Goal: Transaction & Acquisition: Book appointment/travel/reservation

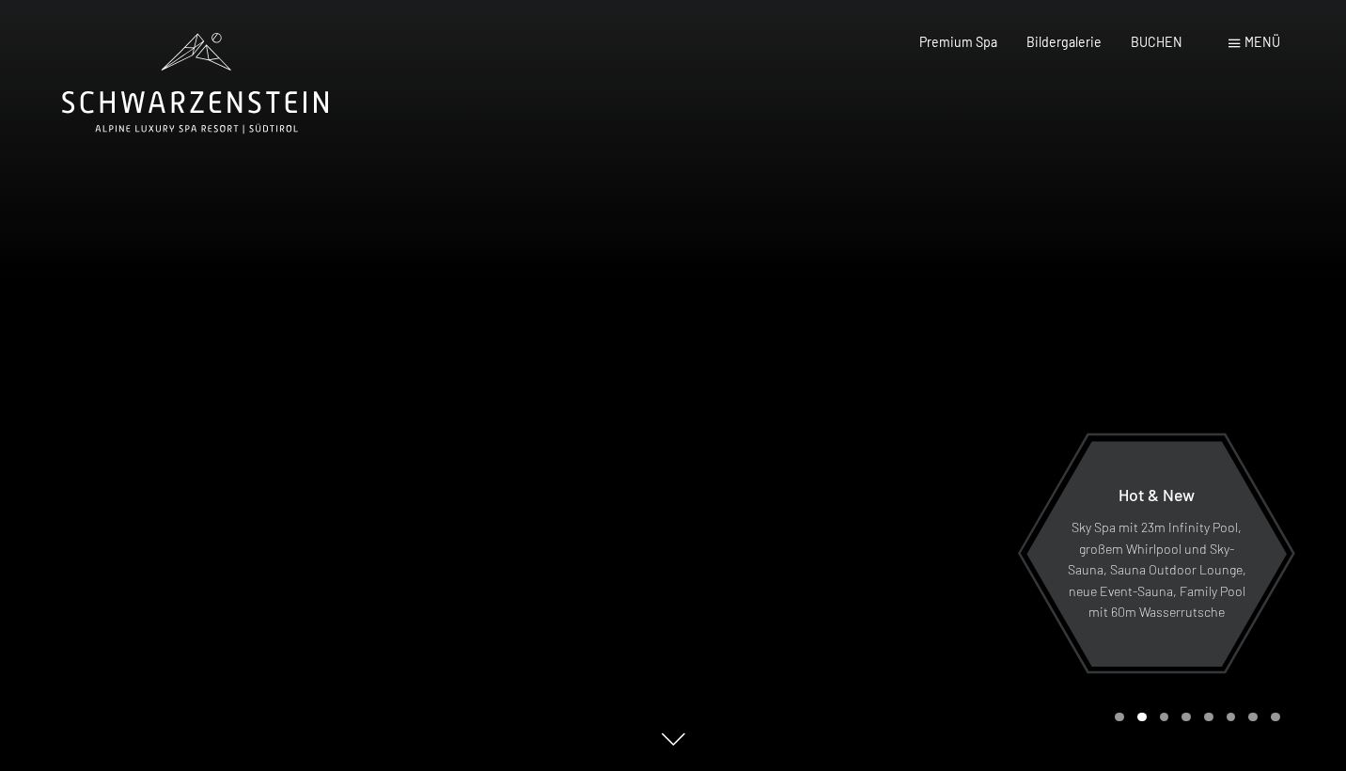
click at [1237, 39] on div "Menü" at bounding box center [1255, 42] width 52 height 19
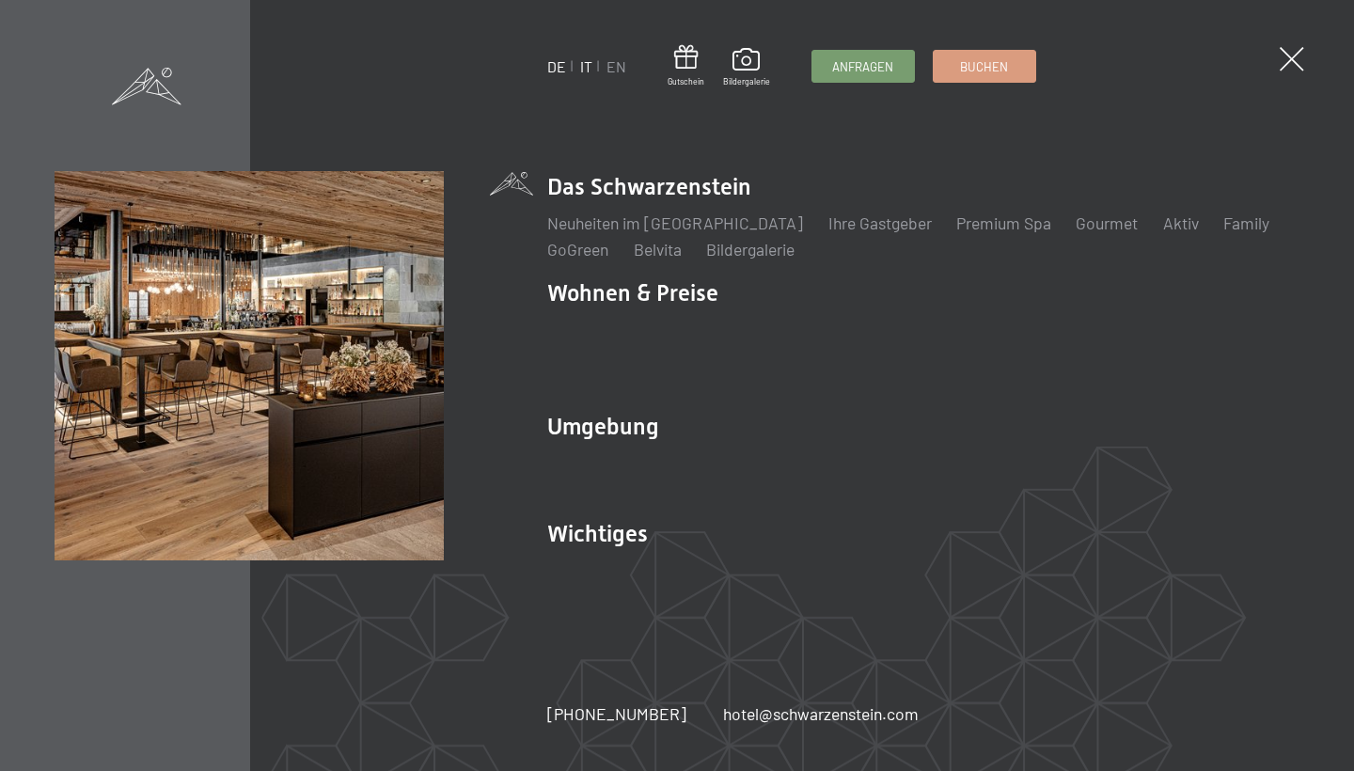
click at [587, 65] on link "IT" at bounding box center [586, 66] width 12 height 18
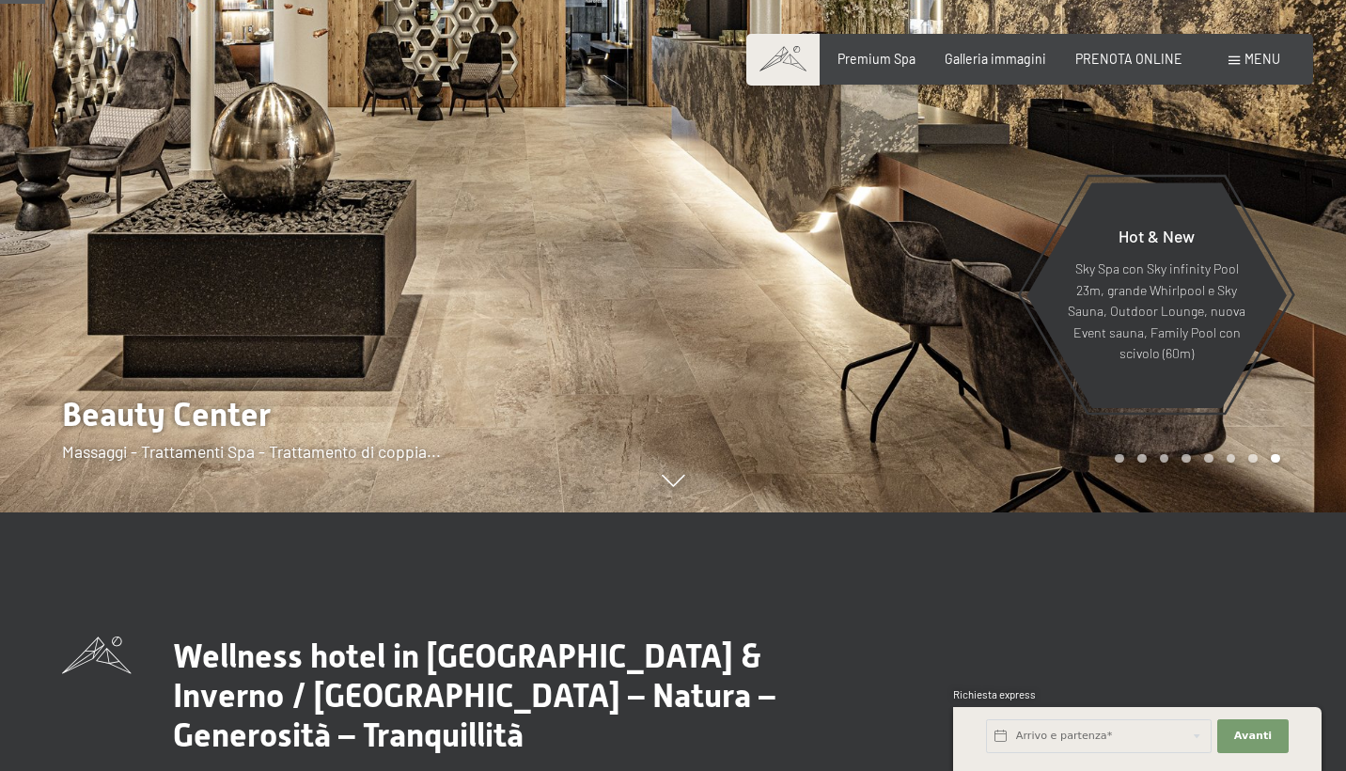
scroll to position [259, 0]
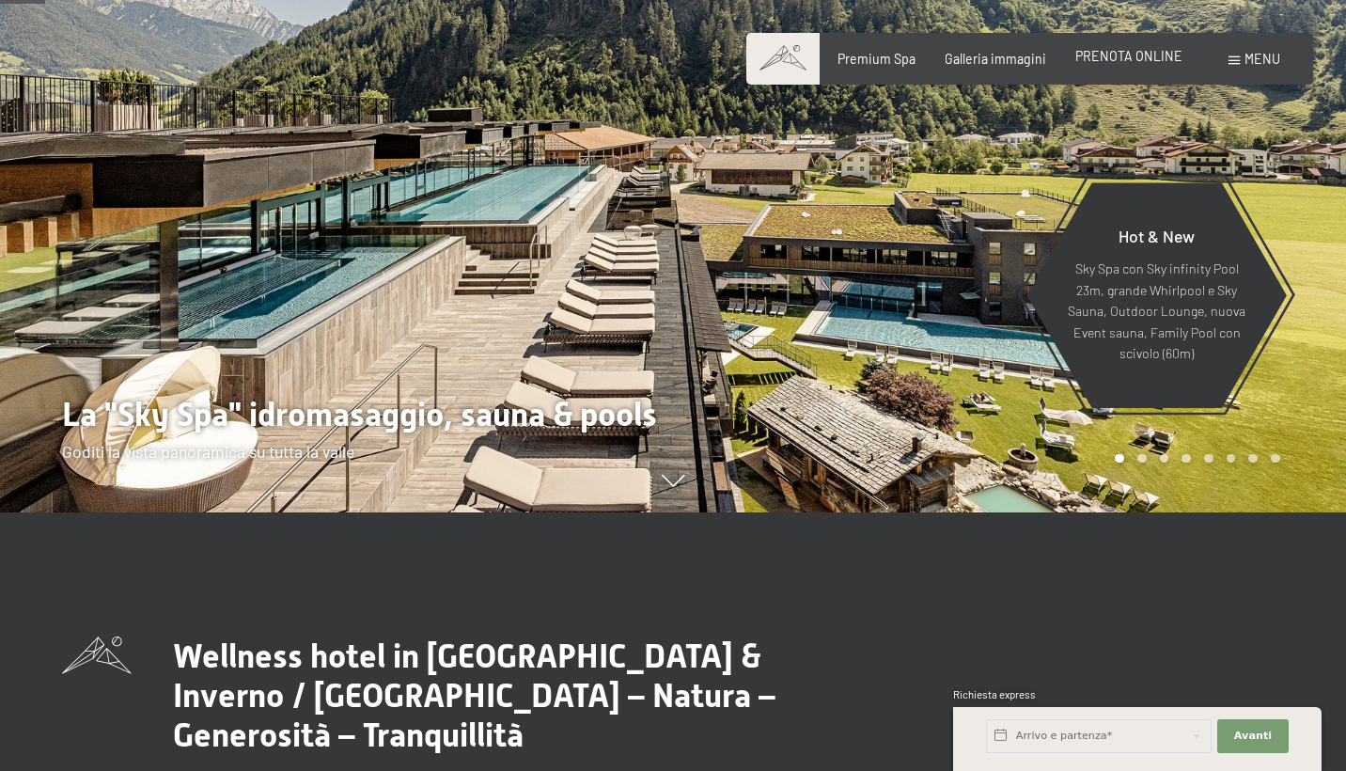
click at [1154, 56] on span "PRENOTA ONLINE" at bounding box center [1128, 56] width 107 height 16
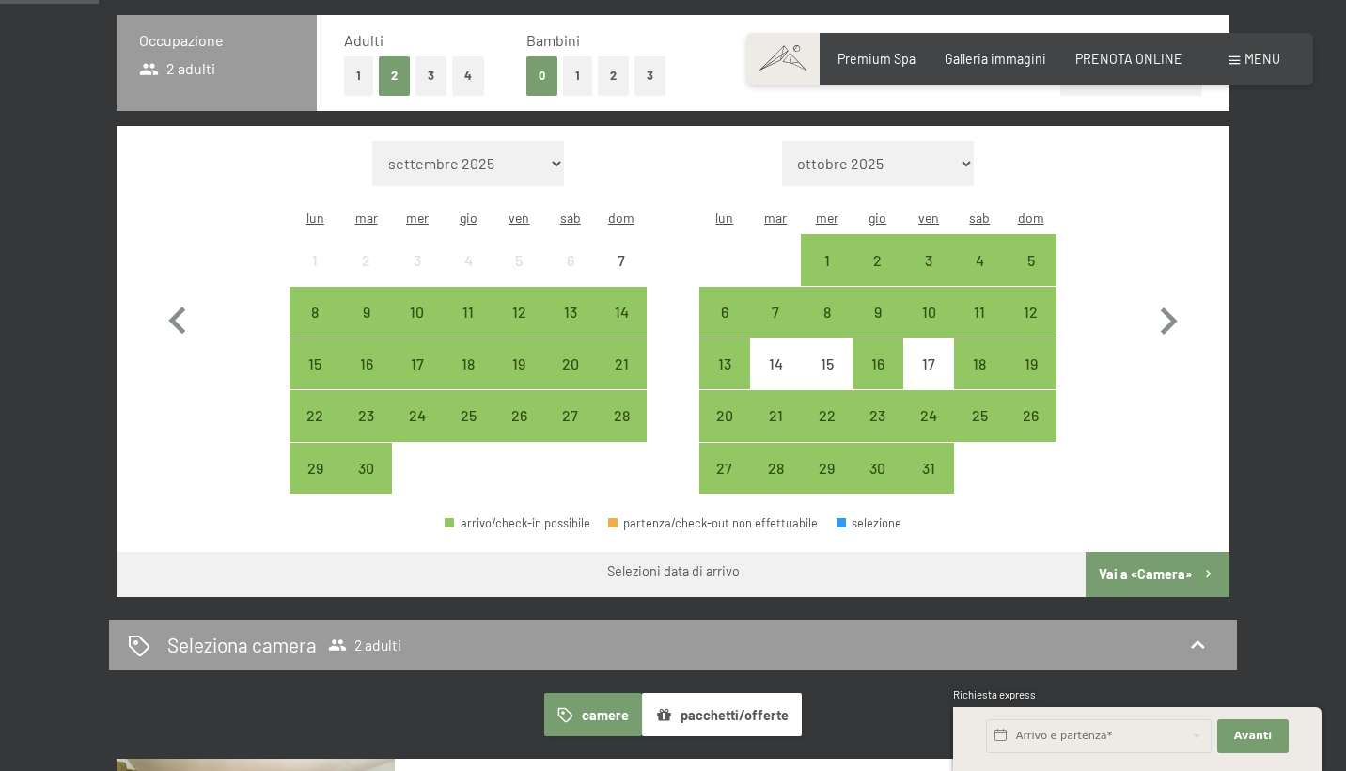
scroll to position [461, 0]
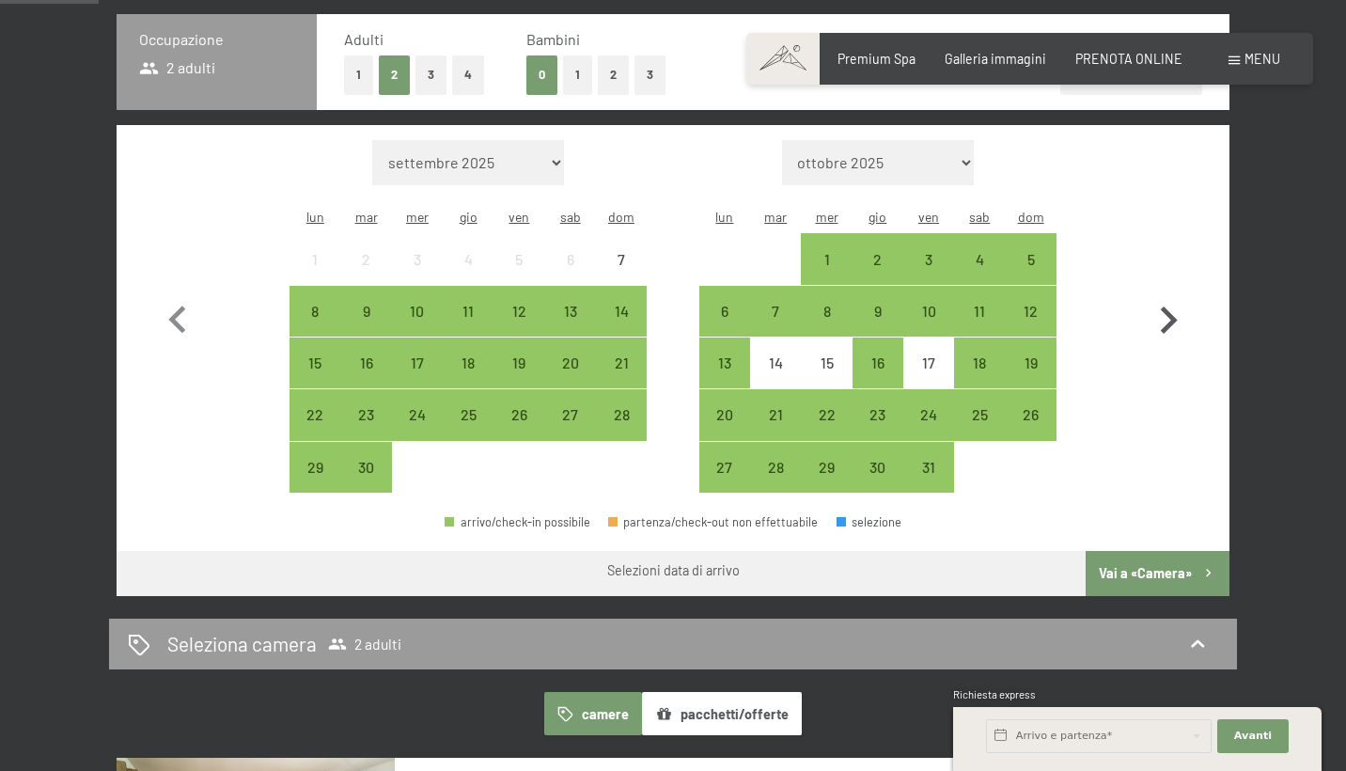
click at [1166, 315] on icon "button" at bounding box center [1169, 319] width 17 height 27
select select "2025-10-01"
select select "2025-11-01"
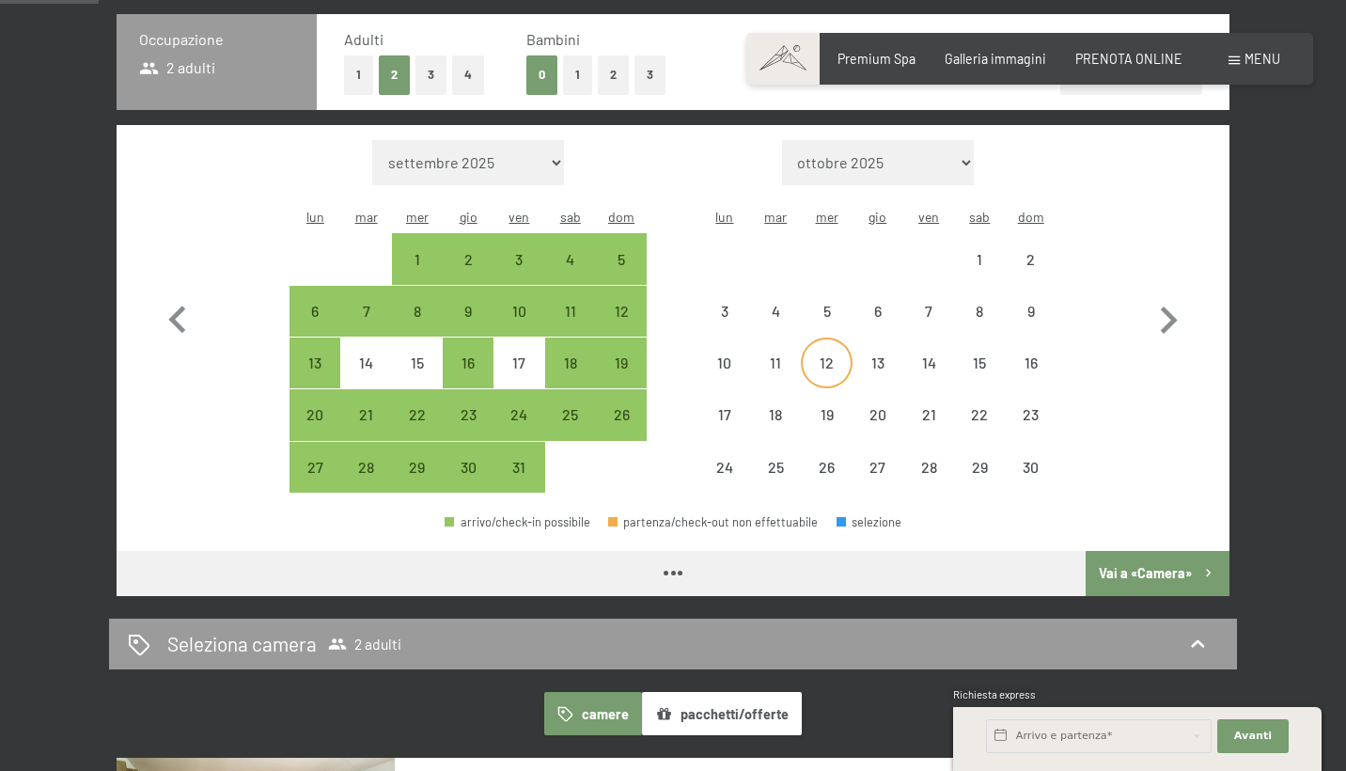
select select "2025-10-01"
select select "2025-11-01"
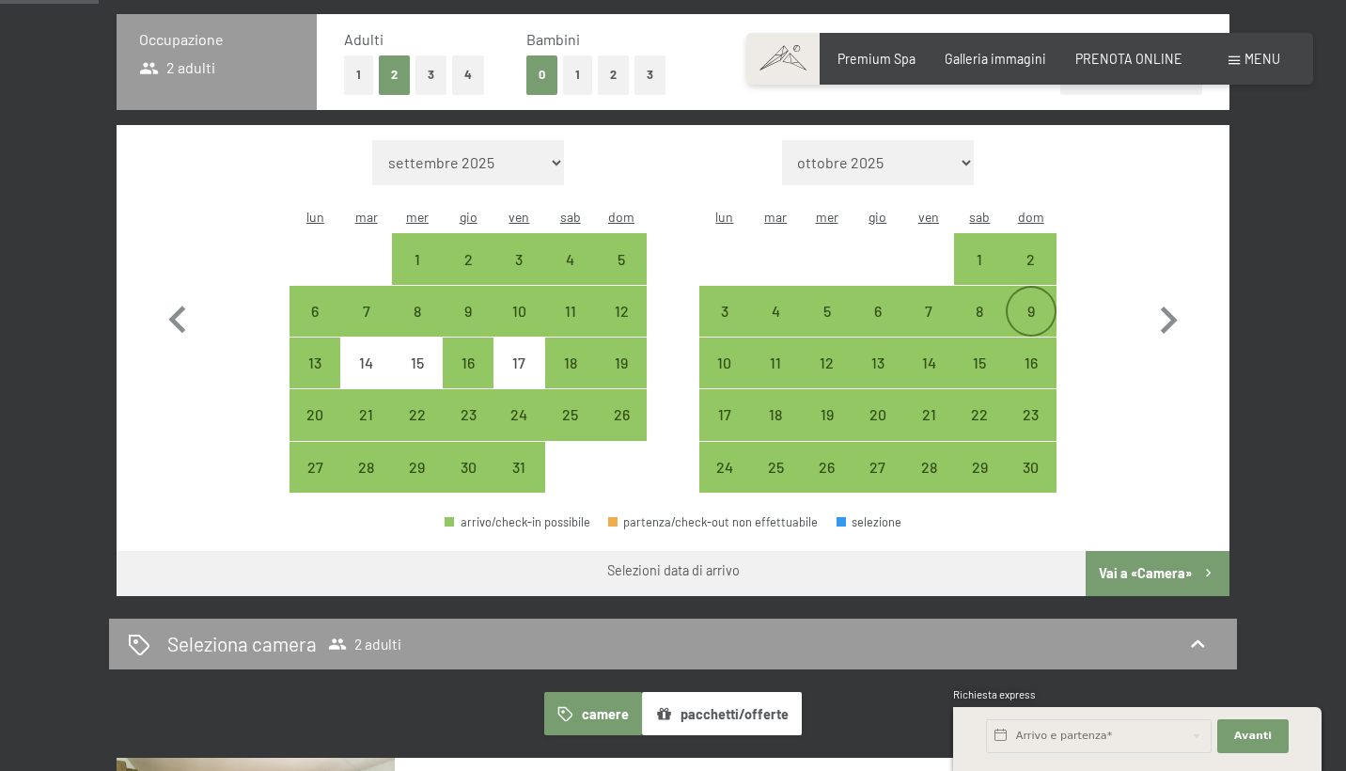
click at [1024, 304] on div "9" at bounding box center [1031, 327] width 47 height 47
select select "2025-10-01"
select select "2025-11-01"
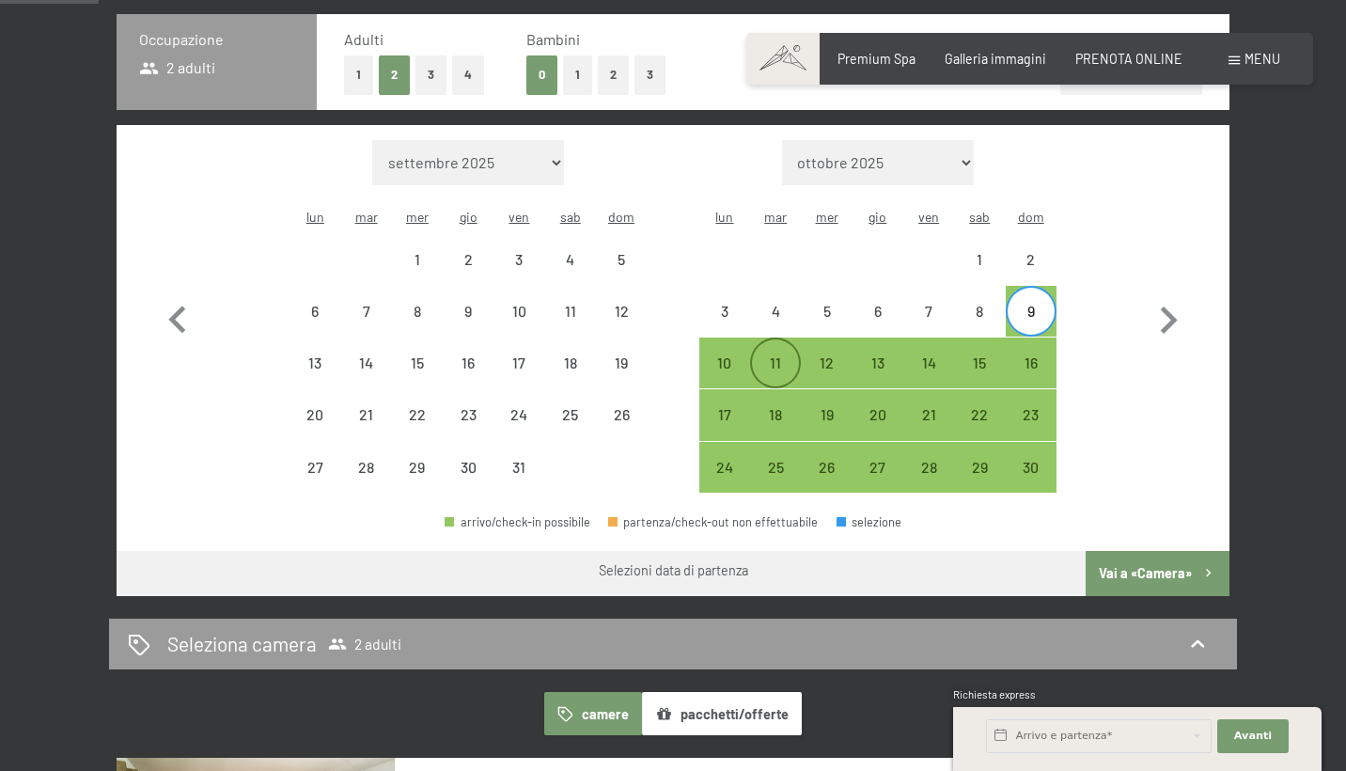
click at [779, 355] on div "11" at bounding box center [775, 378] width 47 height 47
select select "2025-10-01"
select select "2025-11-01"
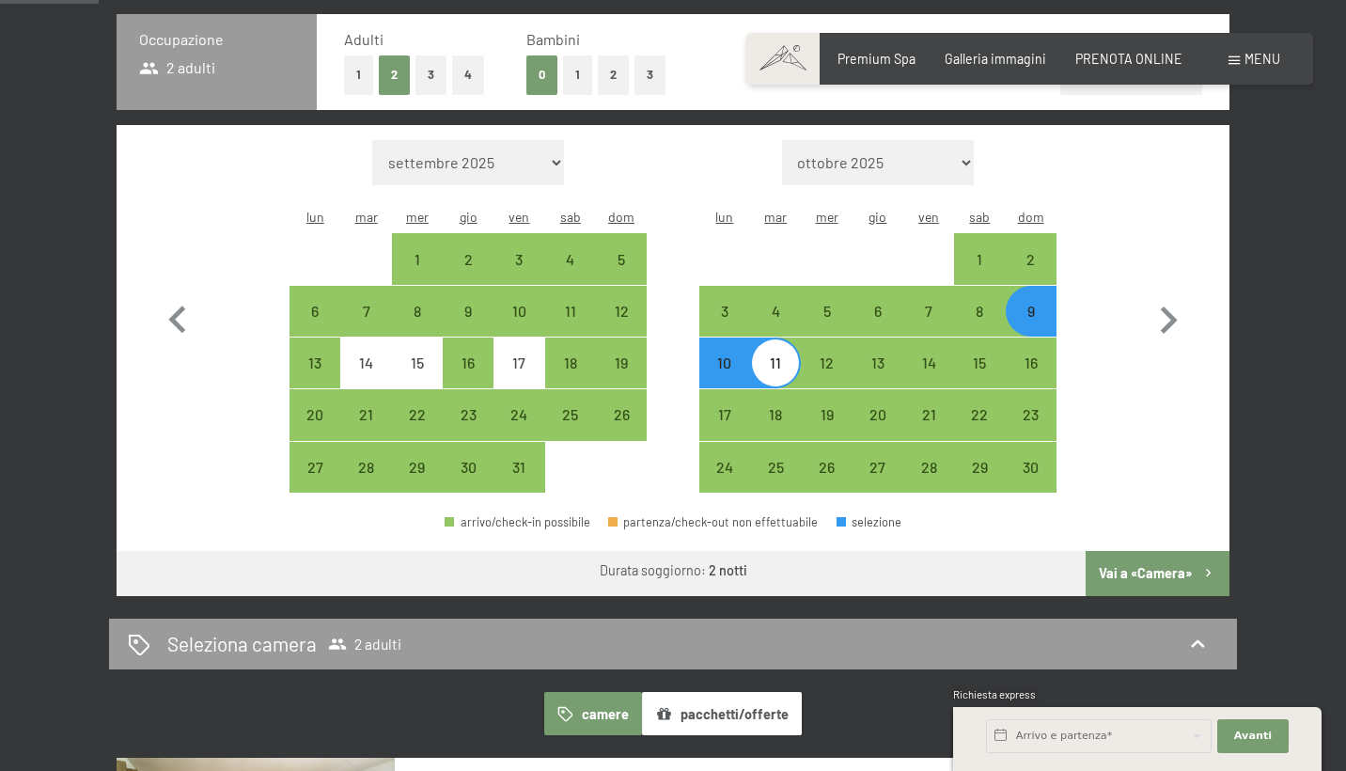
click at [1151, 551] on button "Vai a «Camera»" at bounding box center [1158, 573] width 144 height 45
select select "2025-10-01"
select select "2025-11-01"
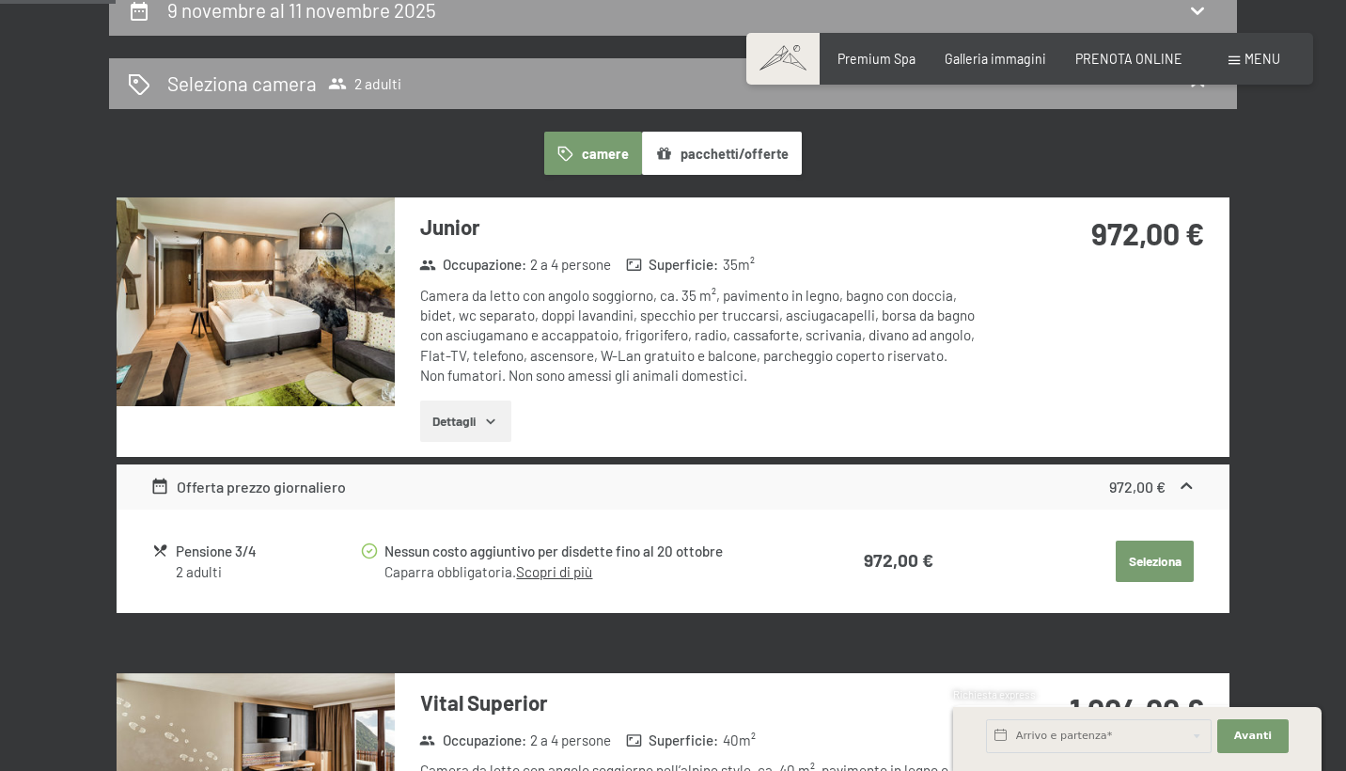
scroll to position [426, 0]
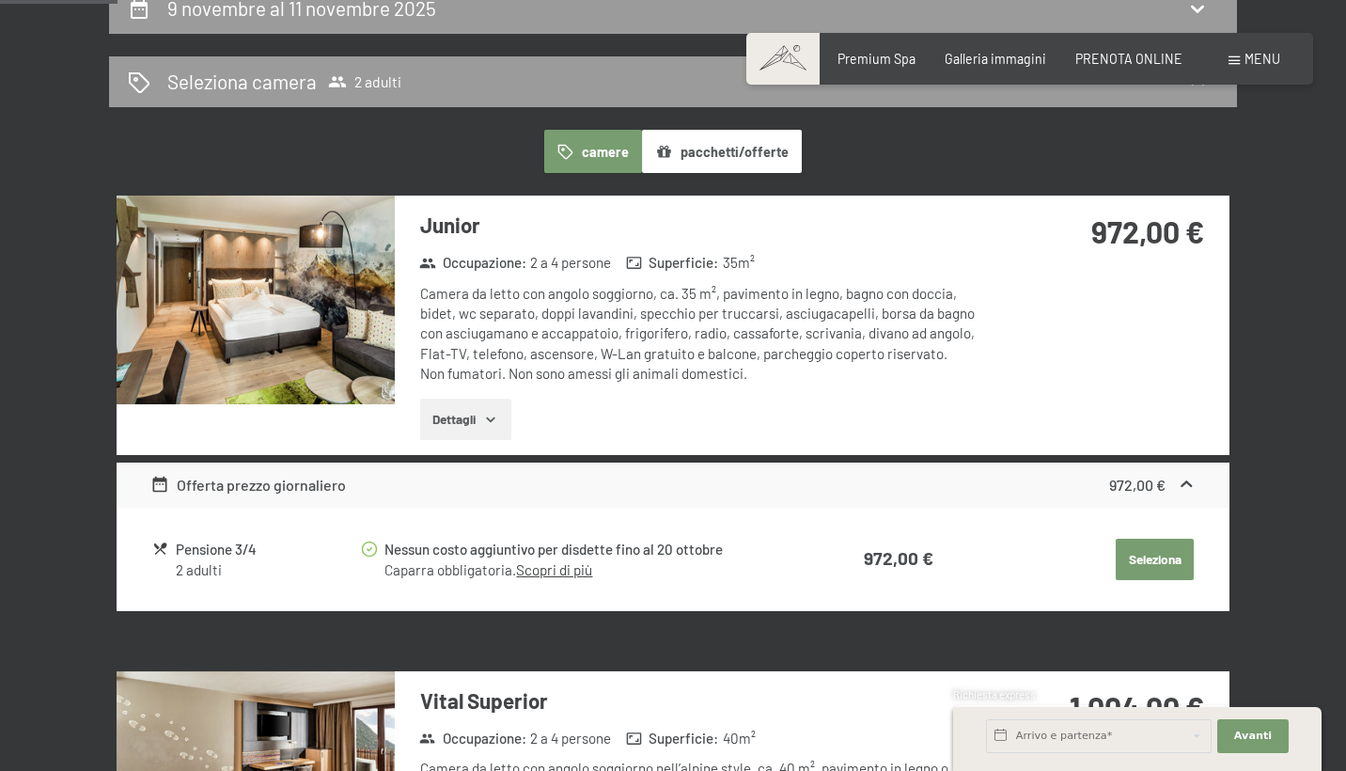
click at [1145, 557] on button "Seleziona" at bounding box center [1155, 559] width 78 height 41
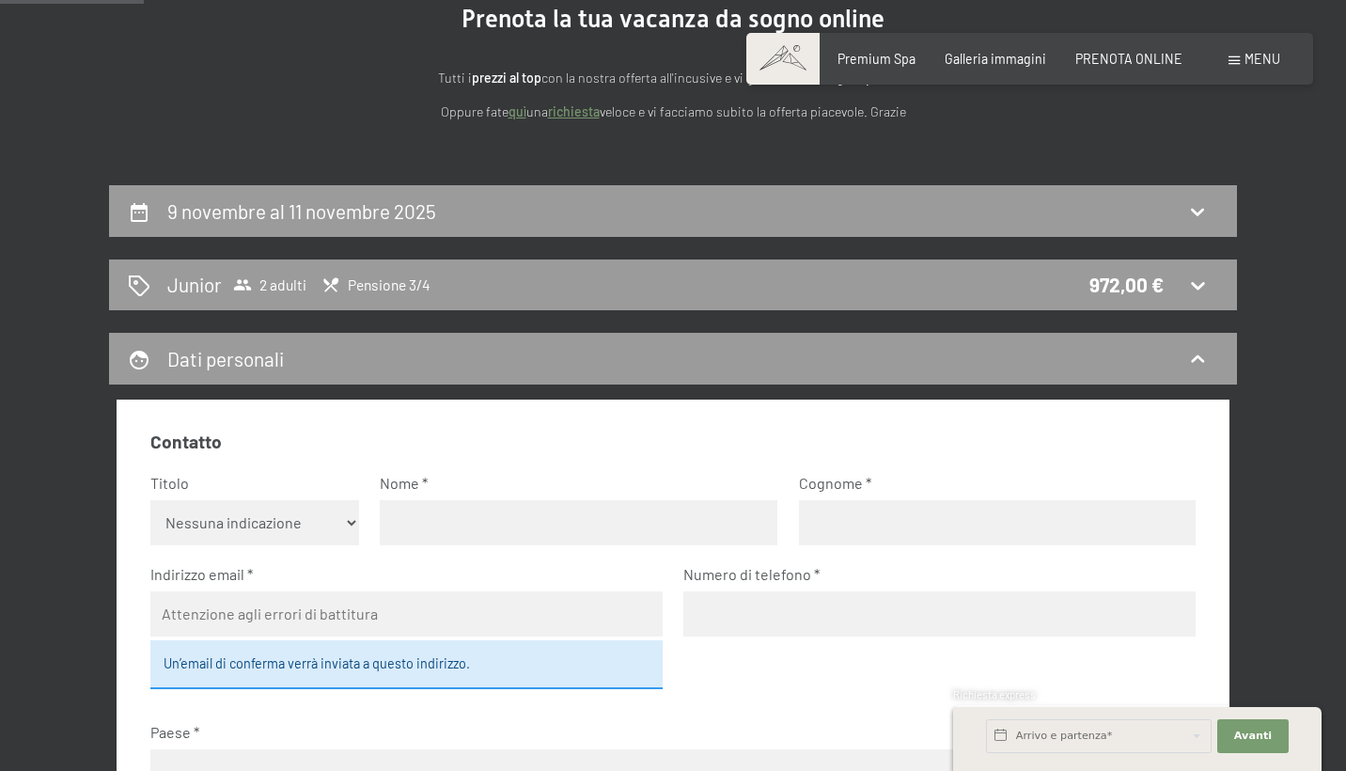
scroll to position [220, 0]
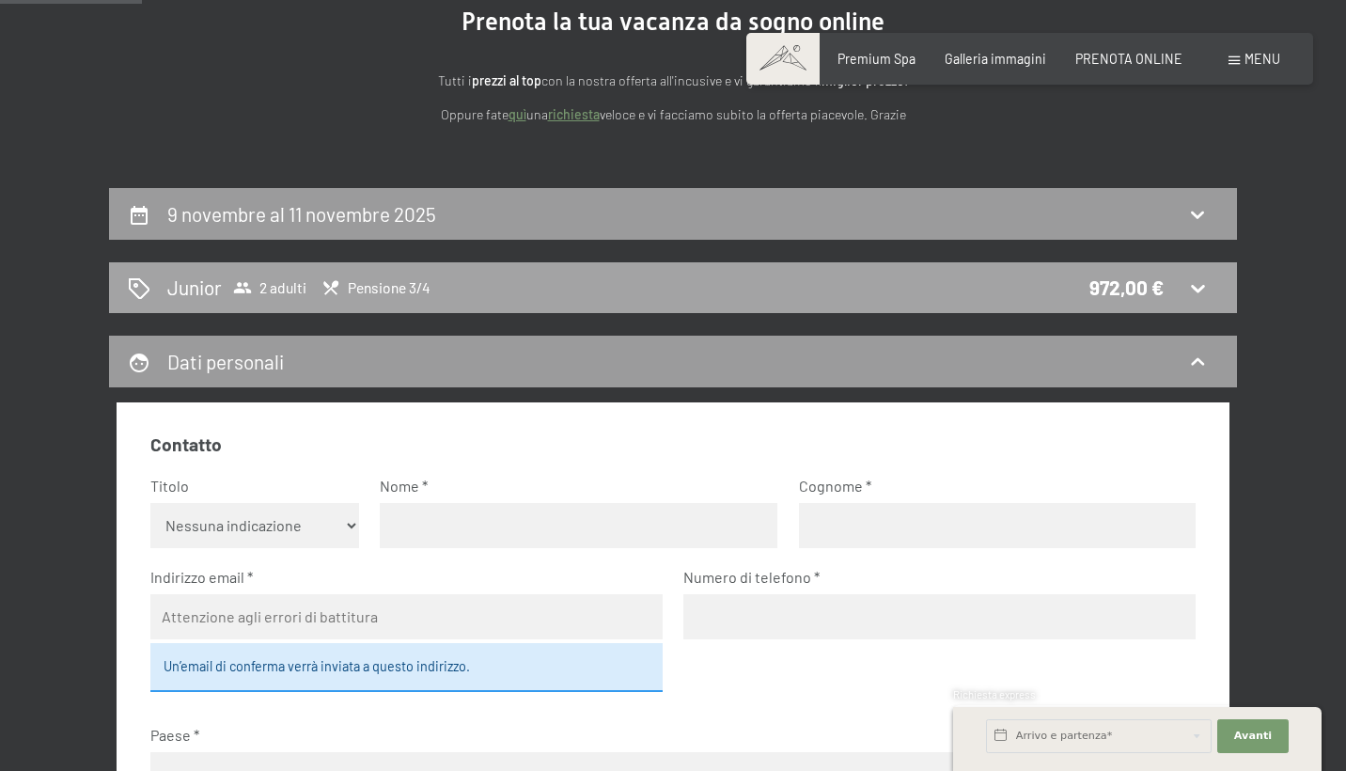
click at [1207, 290] on icon at bounding box center [1197, 287] width 23 height 23
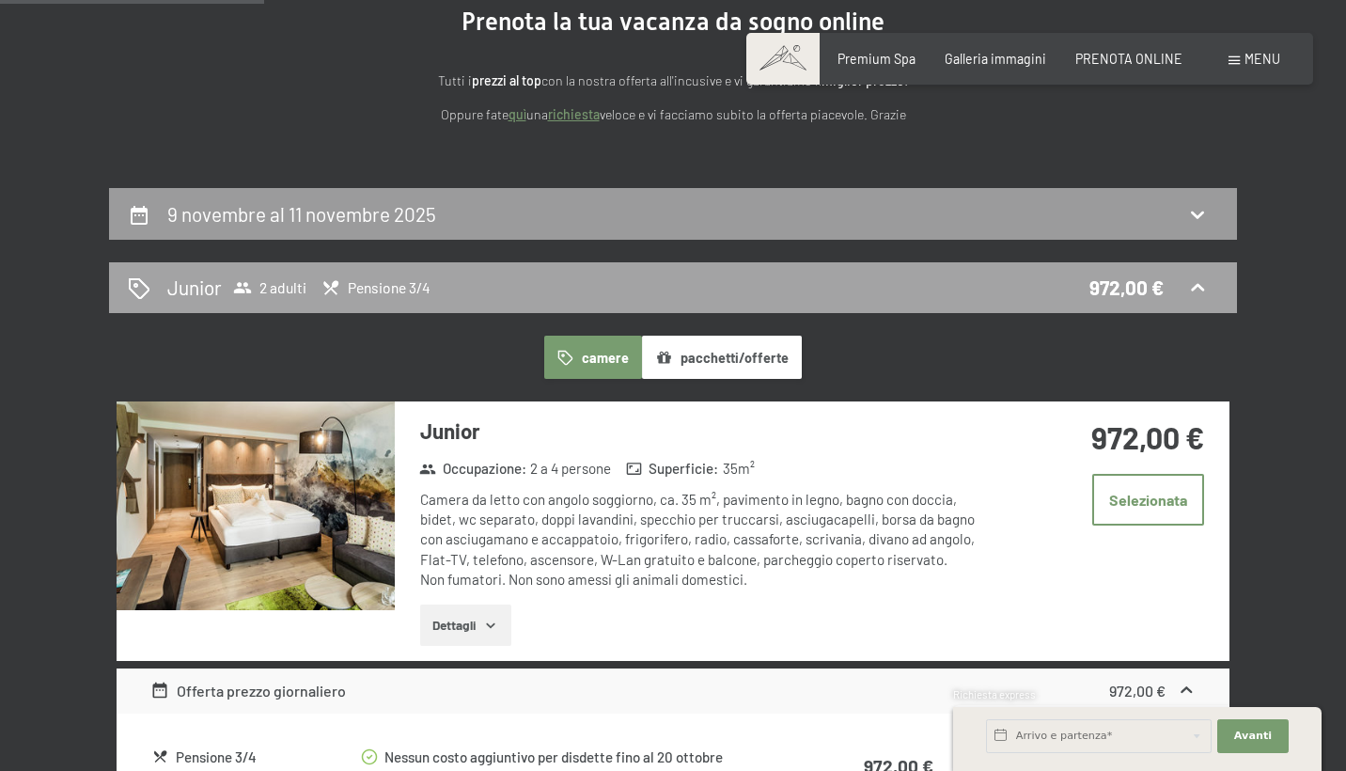
scroll to position [406, 0]
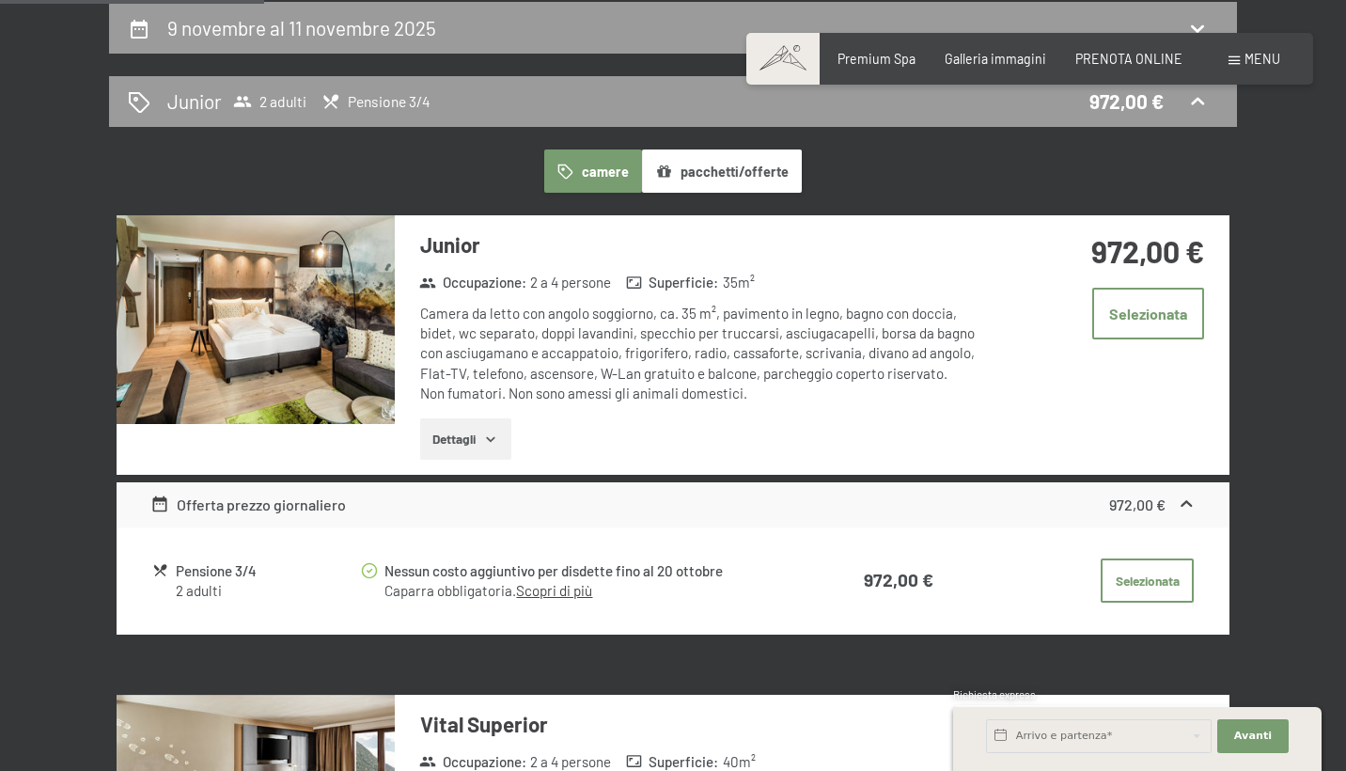
click at [757, 167] on button "pacchetti/offerte" at bounding box center [722, 170] width 160 height 43
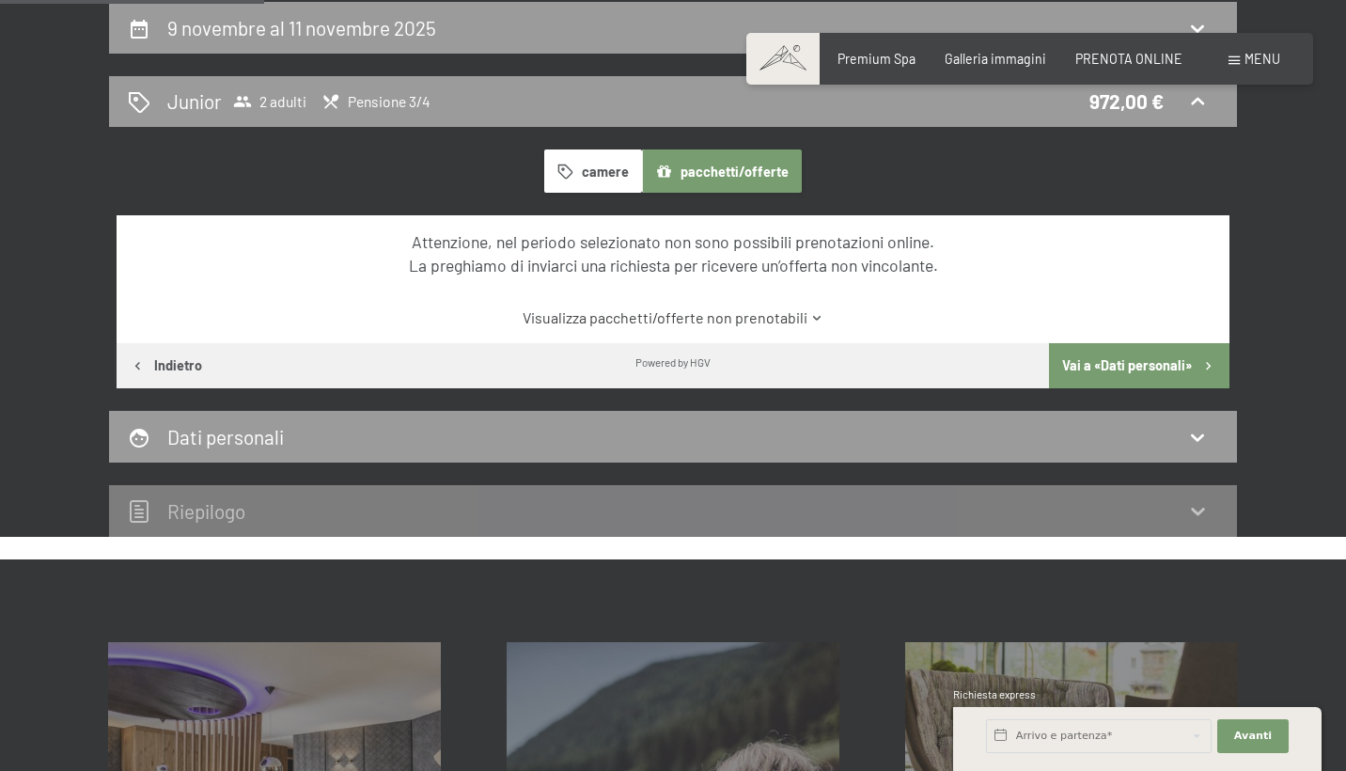
click at [718, 318] on link "Visualizza pacchetti/offerte non prenotabili" at bounding box center [673, 317] width 1046 height 21
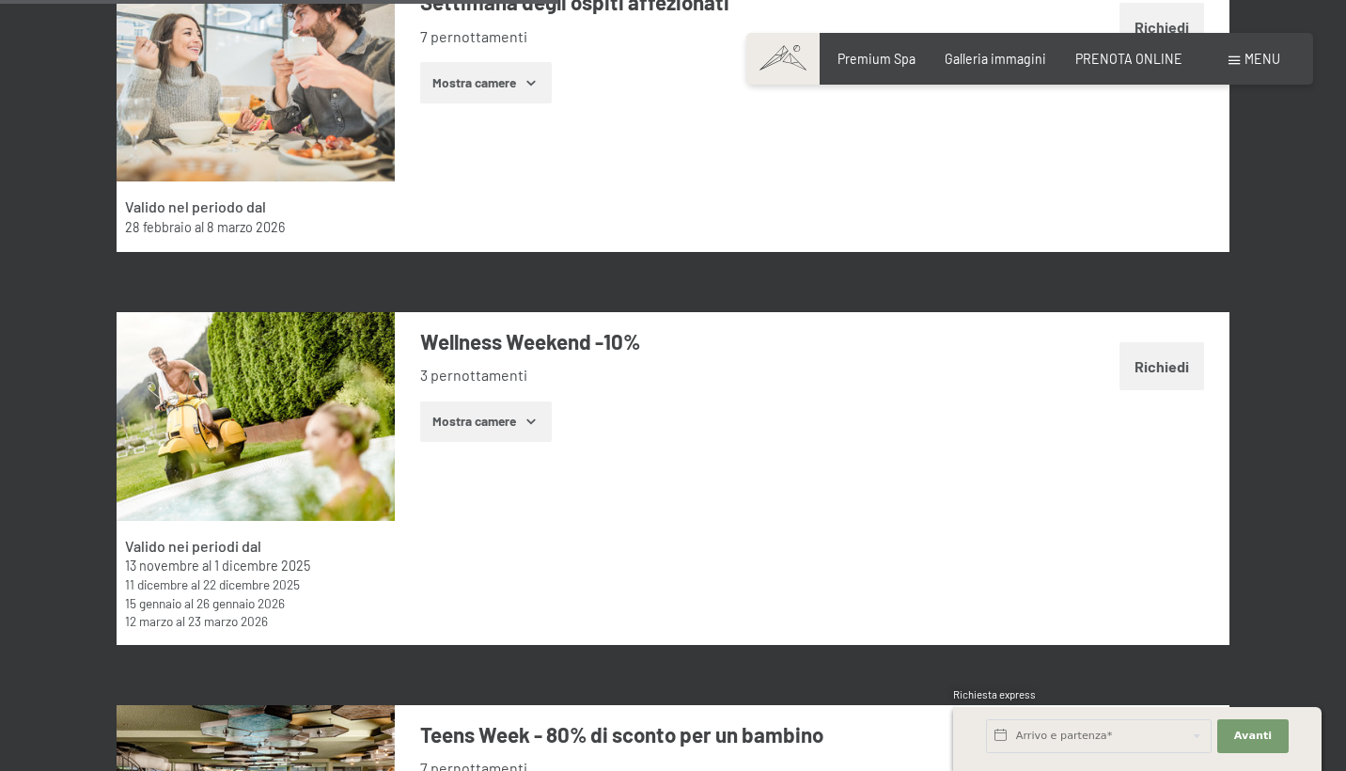
scroll to position [2842, 0]
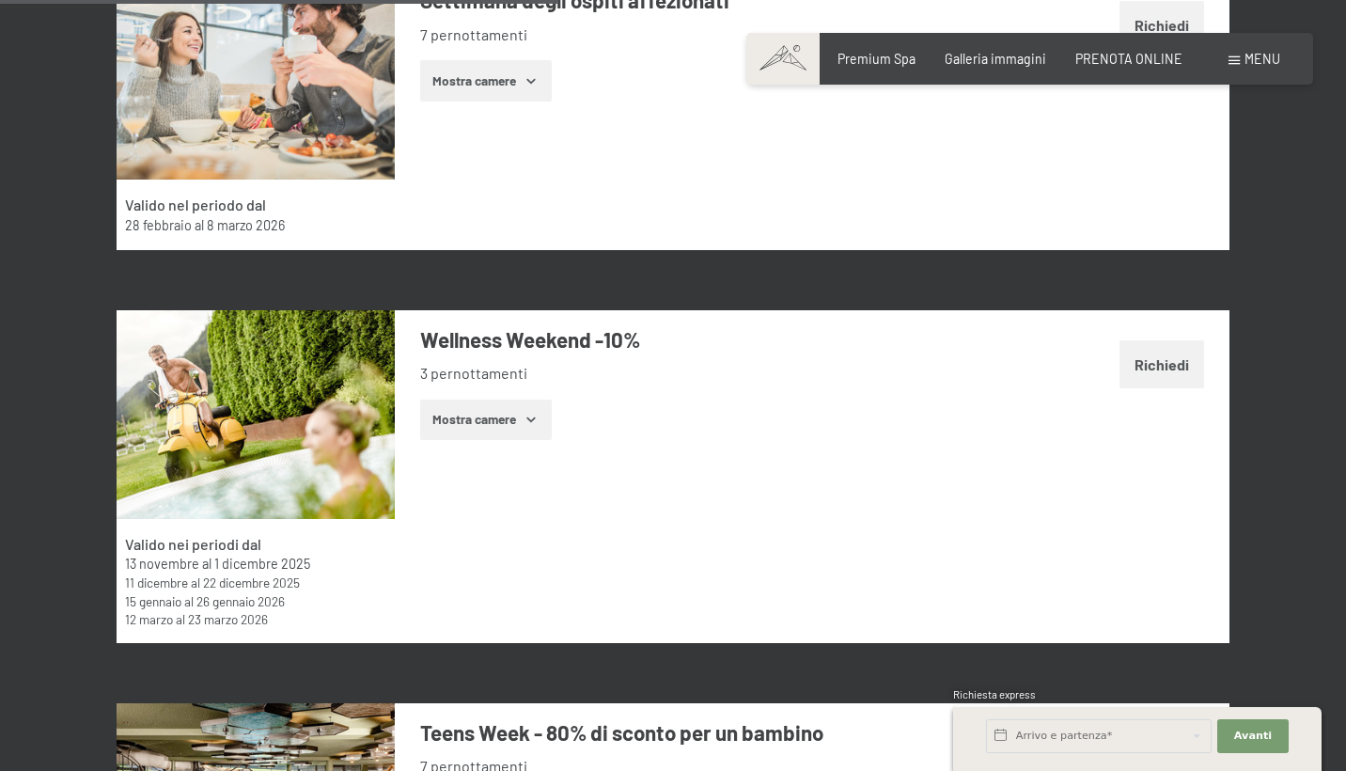
click at [1150, 363] on button "Richiedi" at bounding box center [1162, 364] width 85 height 48
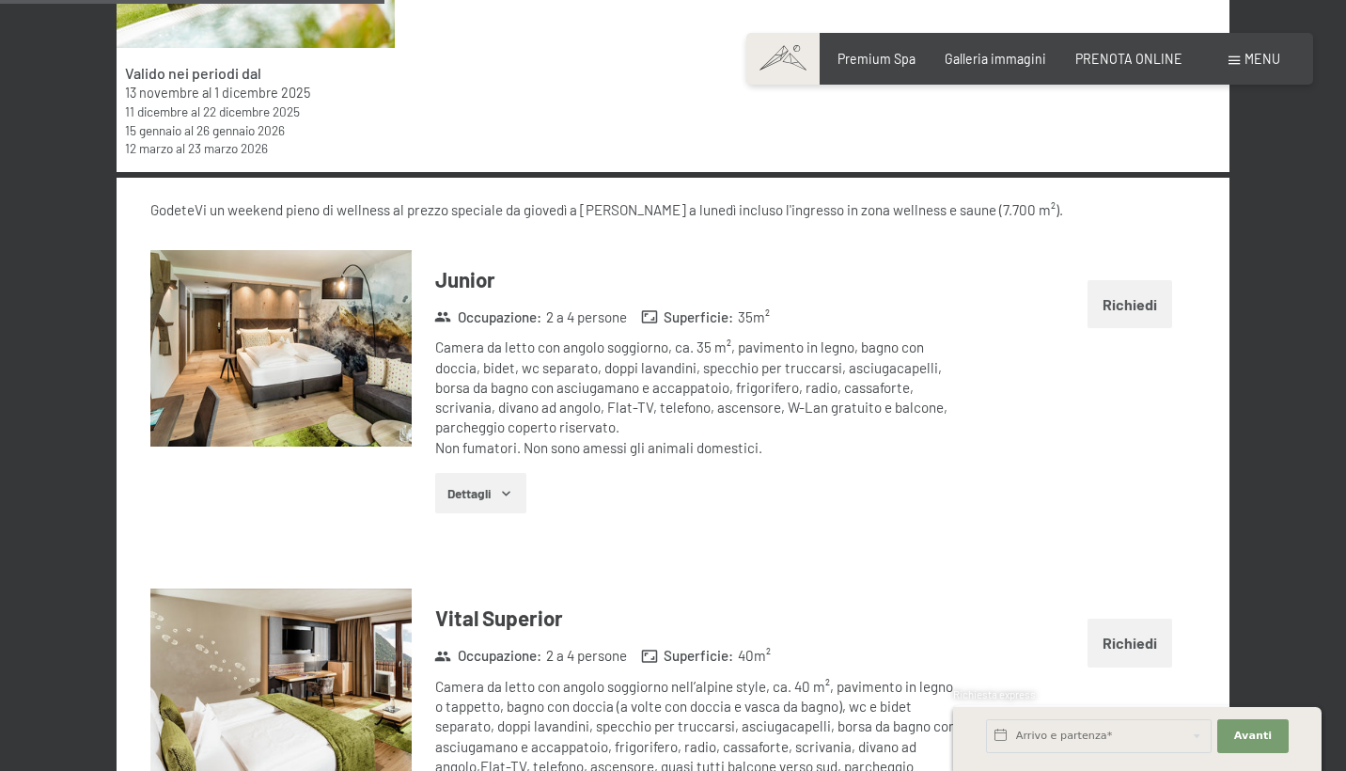
scroll to position [3304, 0]
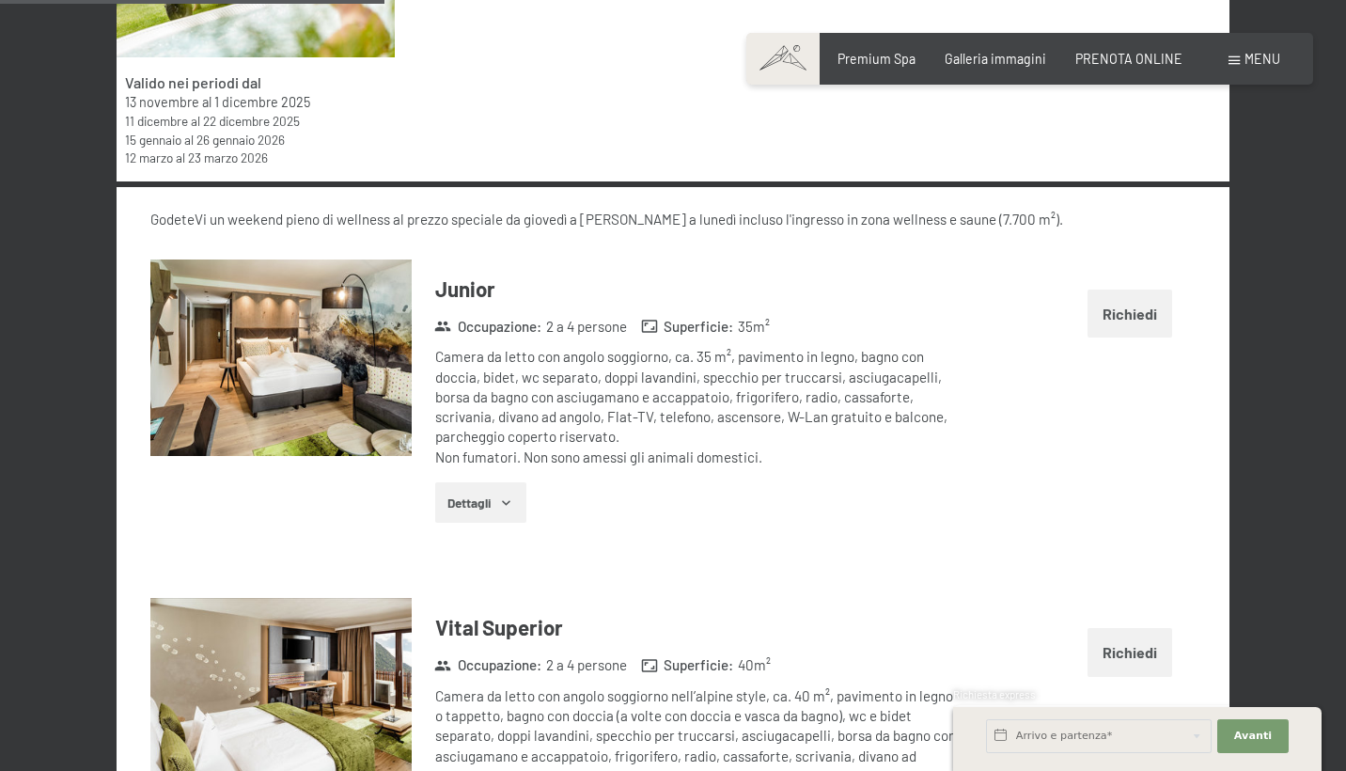
click at [1134, 306] on button "Richiedi" at bounding box center [1130, 314] width 85 height 48
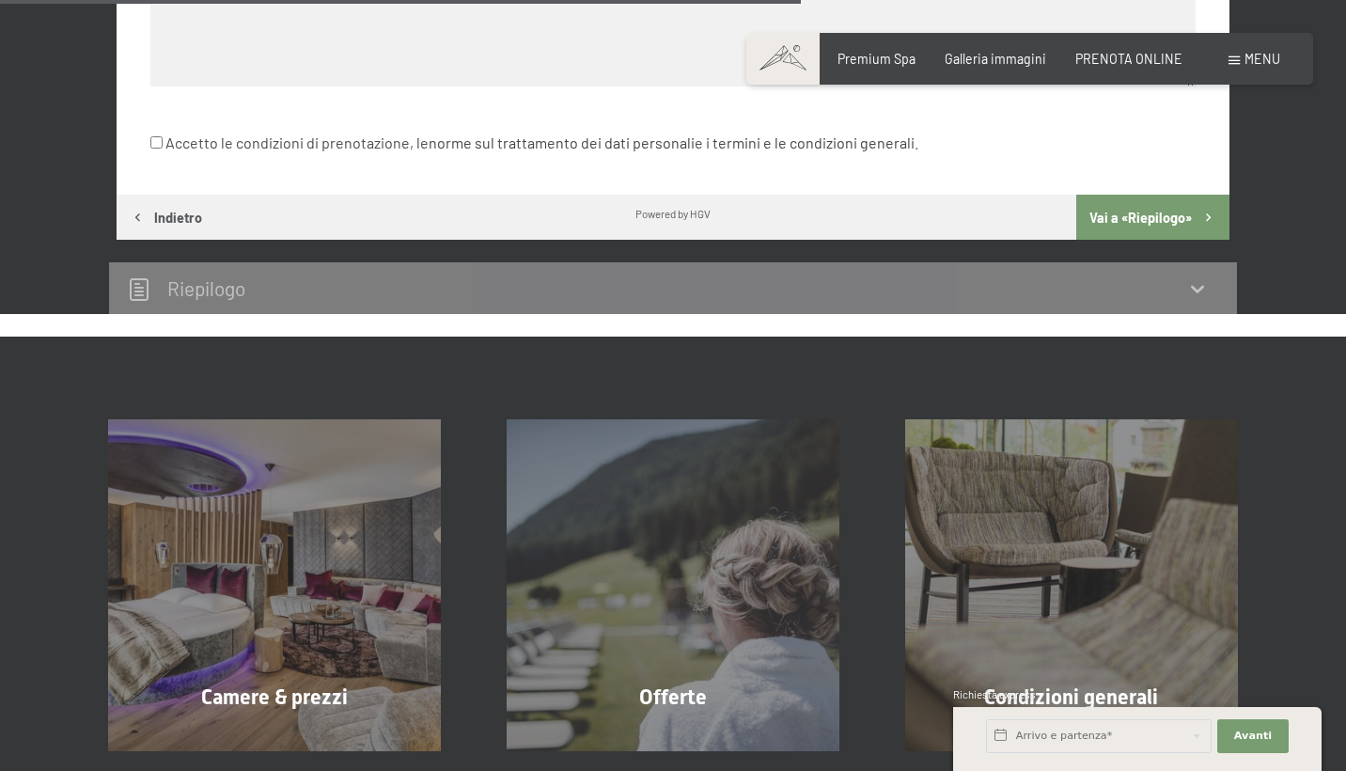
scroll to position [1086, 0]
